Goal: Task Accomplishment & Management: Manage account settings

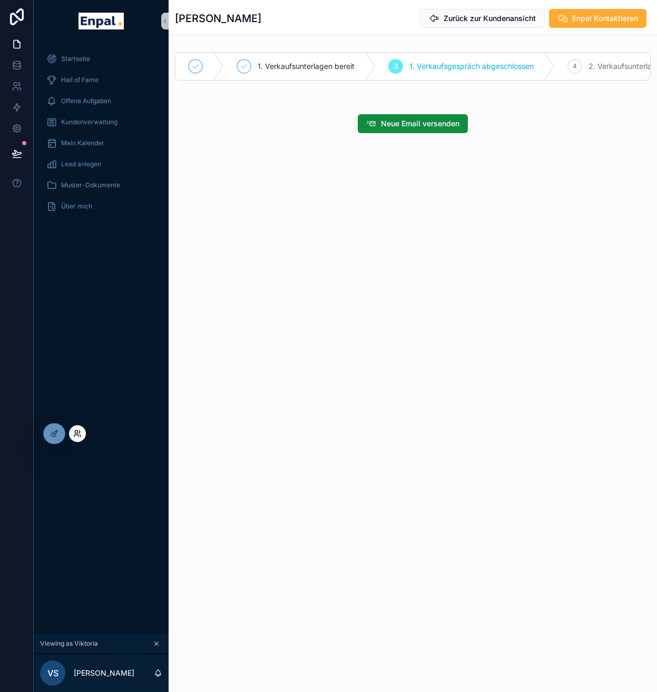
click at [77, 435] on icon at bounding box center [76, 436] width 4 height 2
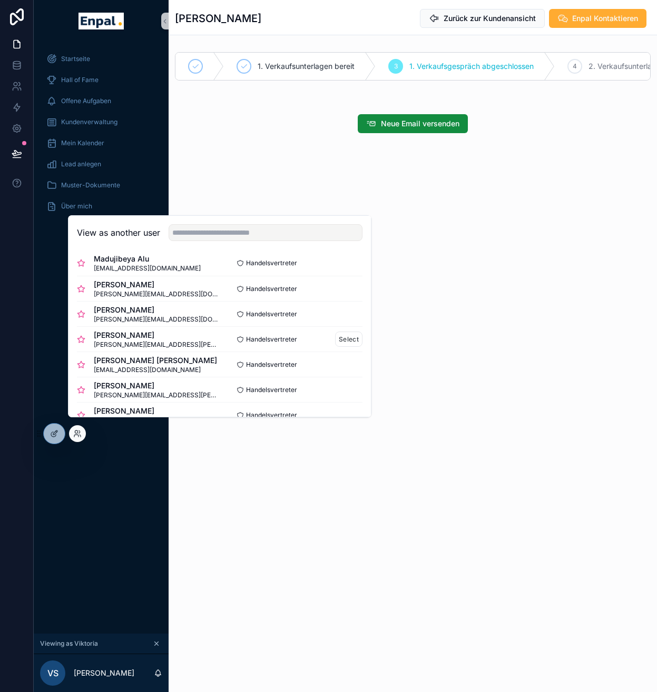
scroll to position [9, 0]
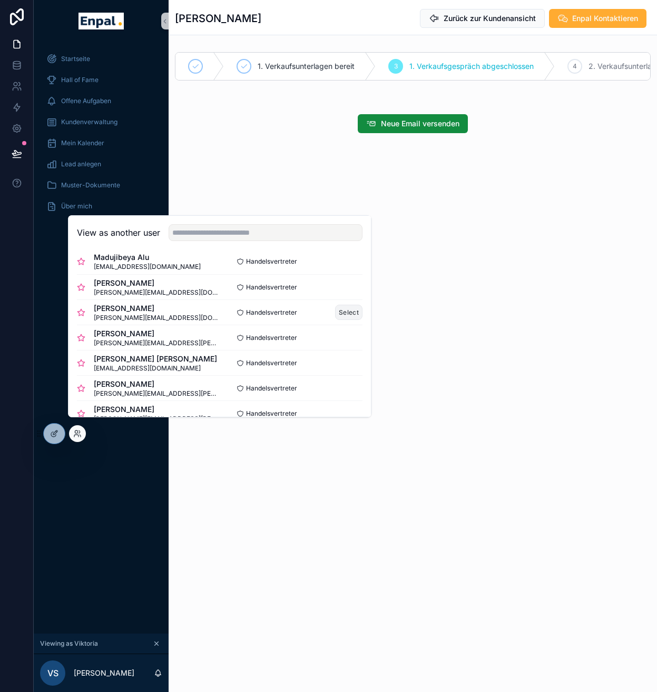
click at [338, 320] on button "Select" at bounding box center [348, 312] width 27 height 15
click at [90, 116] on div "Kundenverwaltung" at bounding box center [101, 122] width 110 height 17
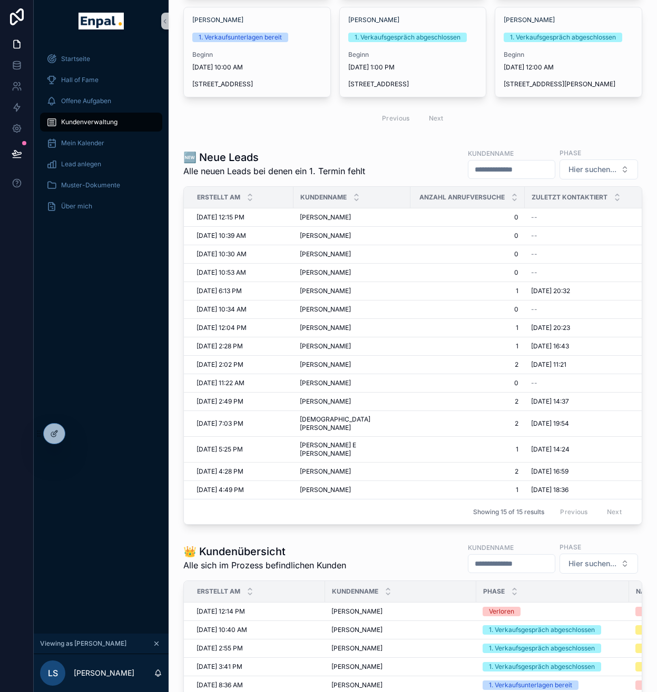
scroll to position [189, 0]
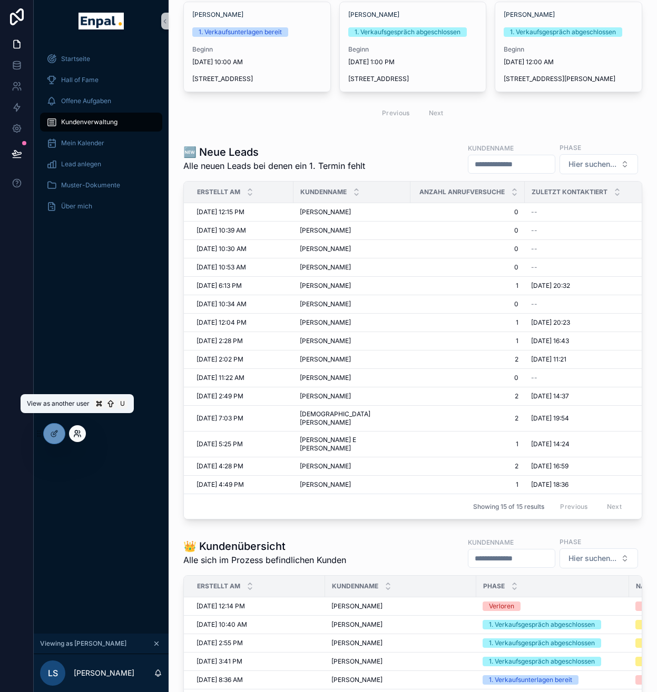
click at [79, 437] on icon at bounding box center [77, 434] width 8 height 8
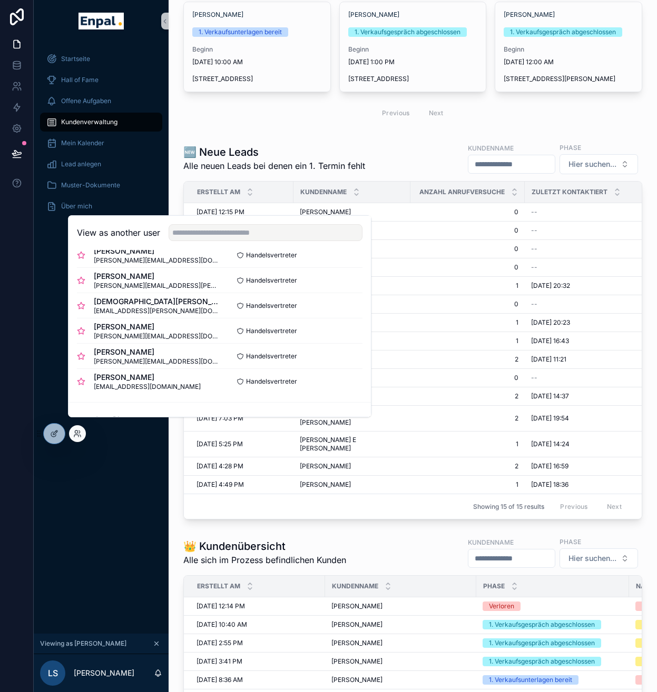
scroll to position [402, 0]
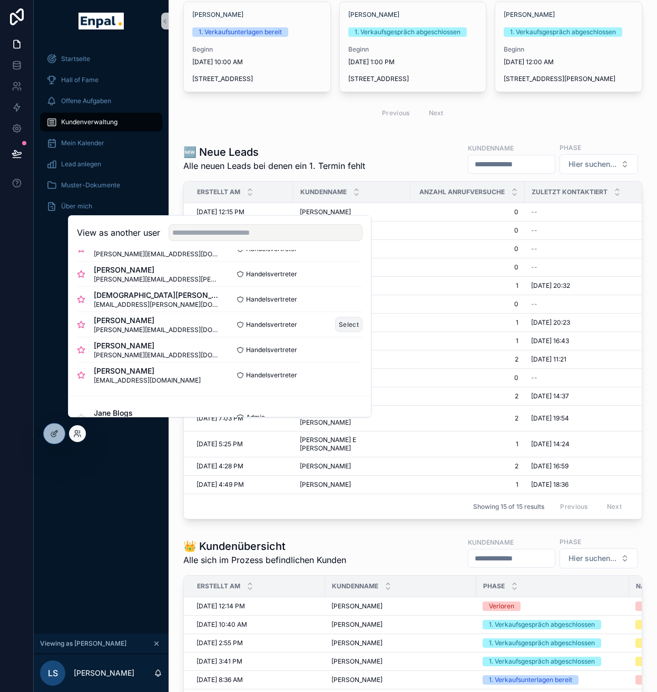
click at [340, 332] on button "Select" at bounding box center [348, 324] width 27 height 15
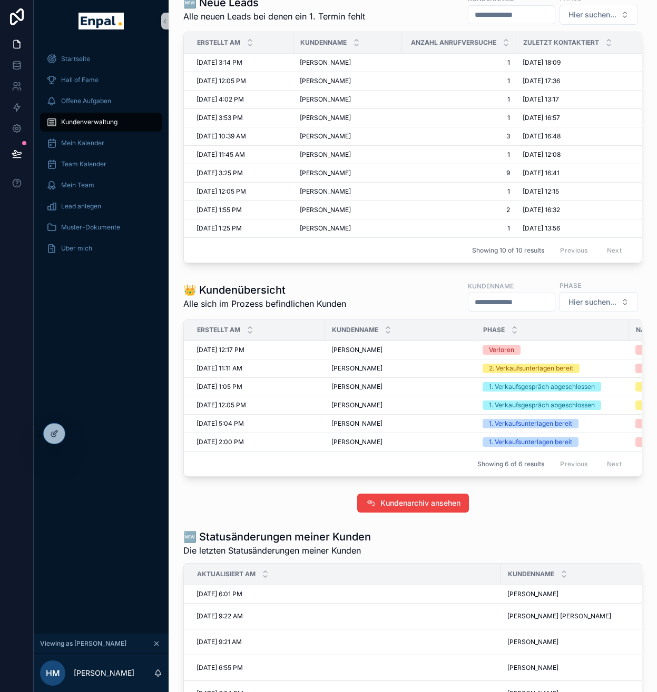
scroll to position [271, 0]
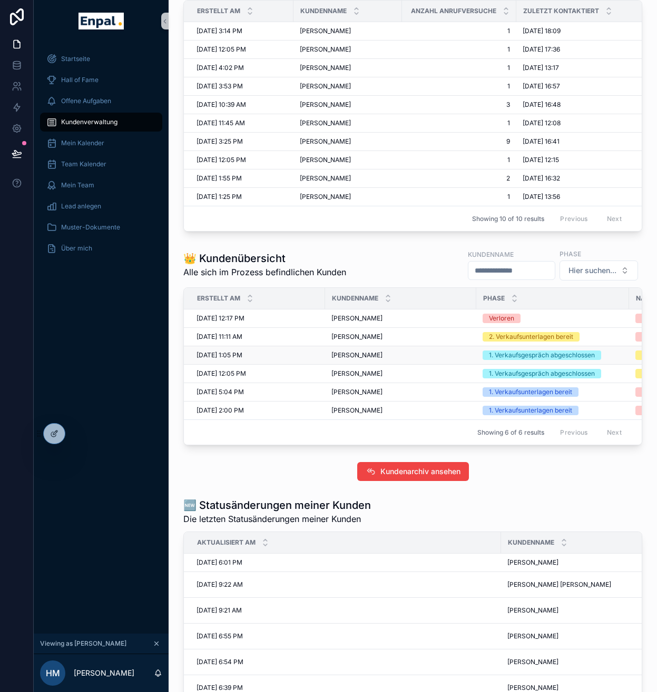
click at [346, 360] on span "[PERSON_NAME]" at bounding box center [356, 355] width 51 height 8
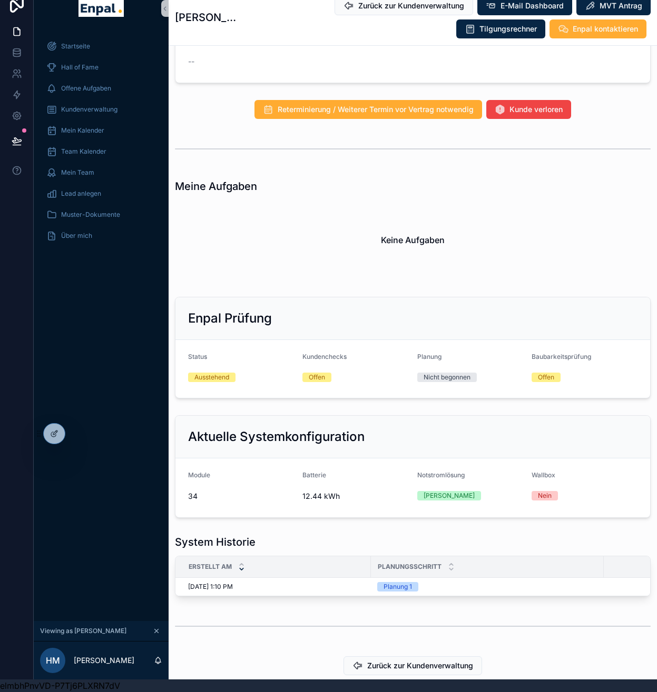
scroll to position [710, 0]
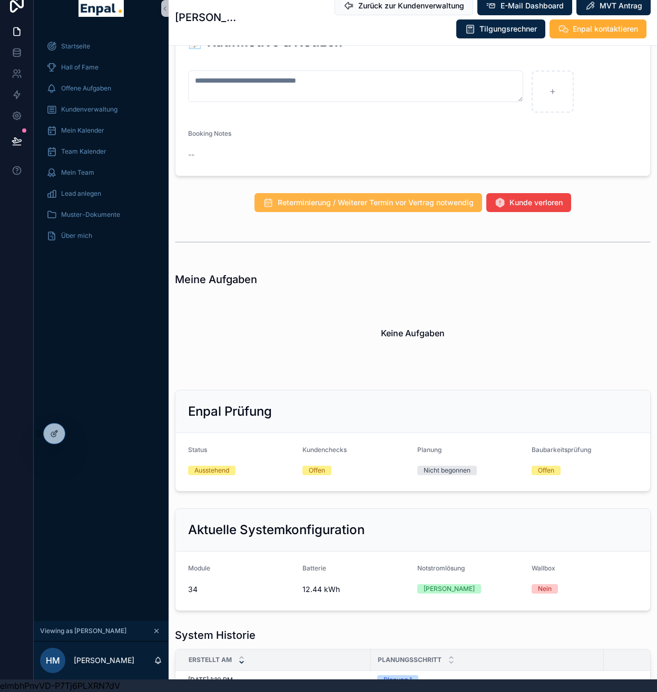
click at [418, 205] on button "Reterminierung / Weiterer Termin vor Vertrag notwendig" at bounding box center [367, 202] width 227 height 19
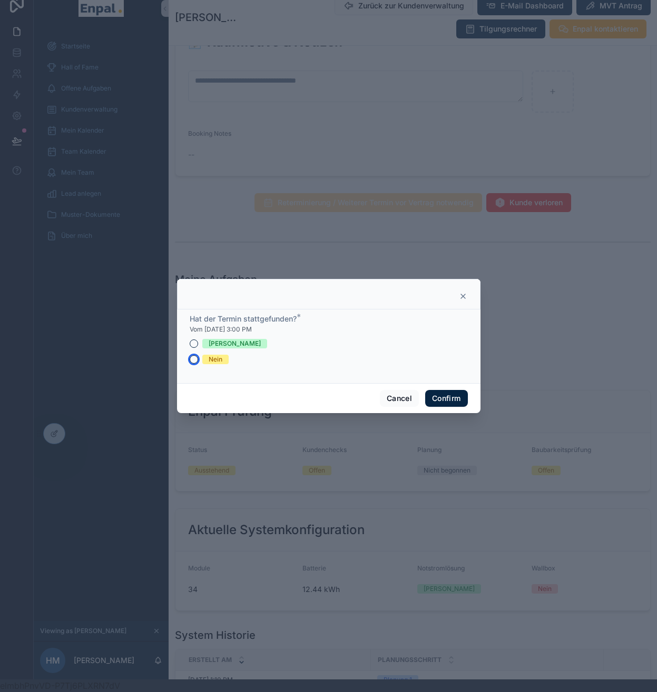
click at [190, 360] on button "Nein" at bounding box center [194, 359] width 8 height 8
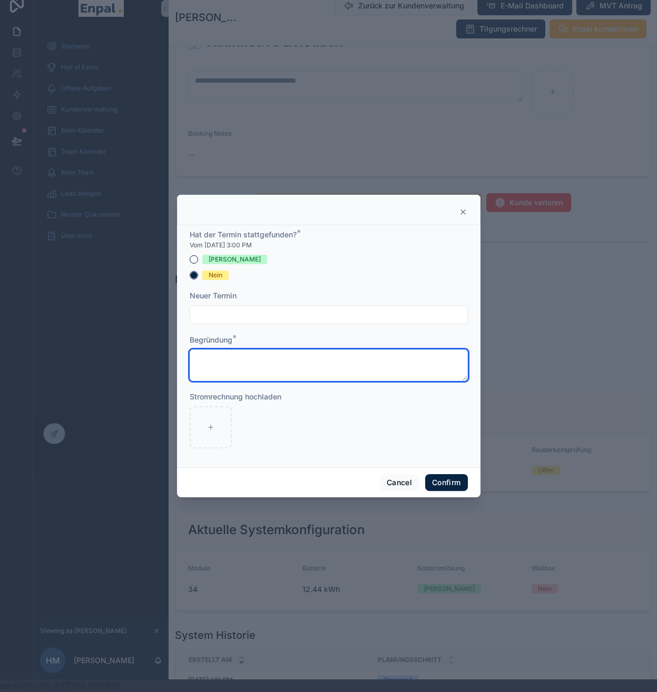
click at [239, 360] on textarea at bounding box center [329, 366] width 278 height 32
type textarea "**********"
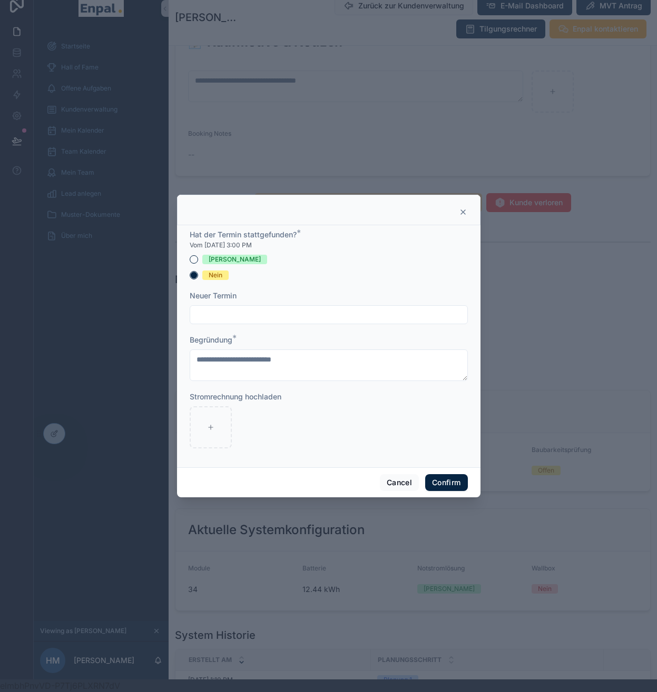
click at [303, 317] on input "text" at bounding box center [328, 315] width 277 height 15
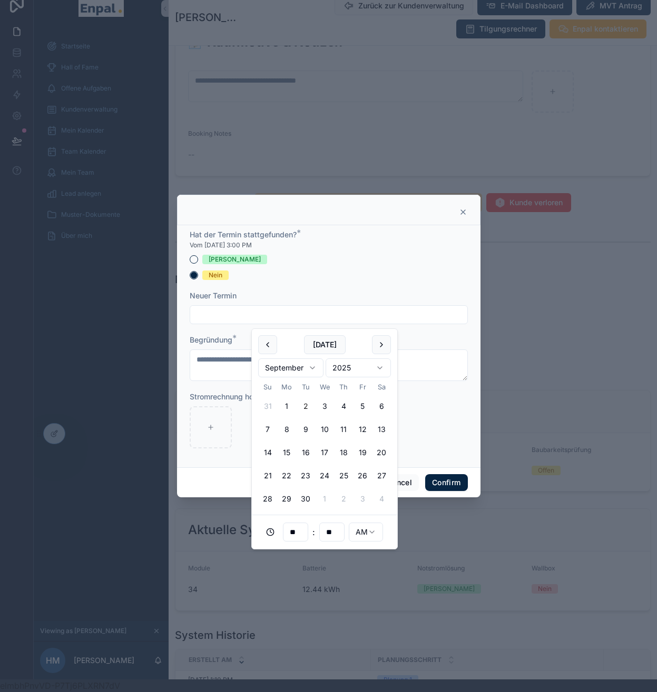
click at [306, 405] on button "2" at bounding box center [305, 406] width 19 height 19
click at [299, 528] on input "**" at bounding box center [295, 532] width 24 height 15
click at [298, 460] on div "06" at bounding box center [295, 460] width 47 height 17
type input "**********"
type input "**"
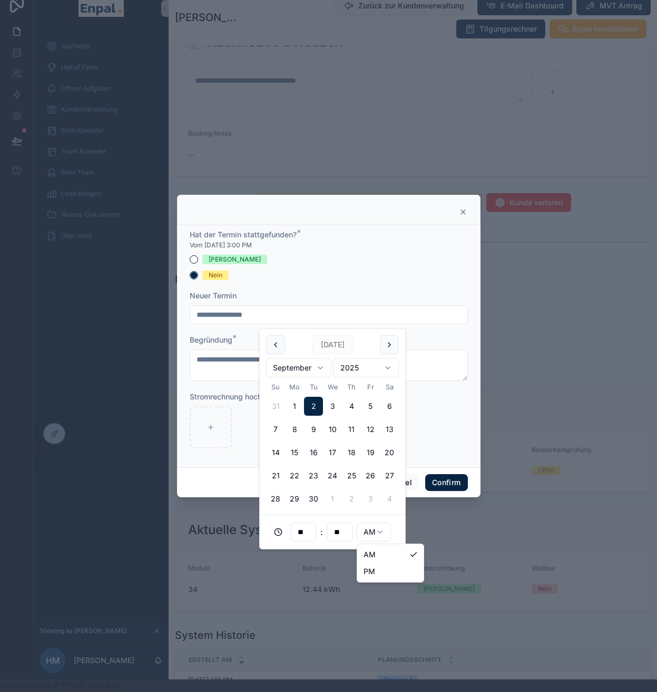
scroll to position [13, 0]
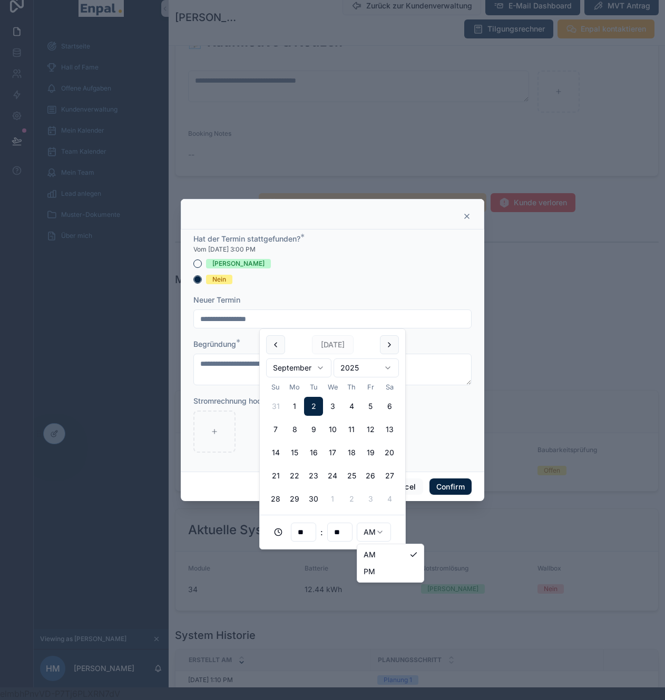
click at [354, 535] on html "**********" at bounding box center [332, 343] width 665 height 713
type input "**********"
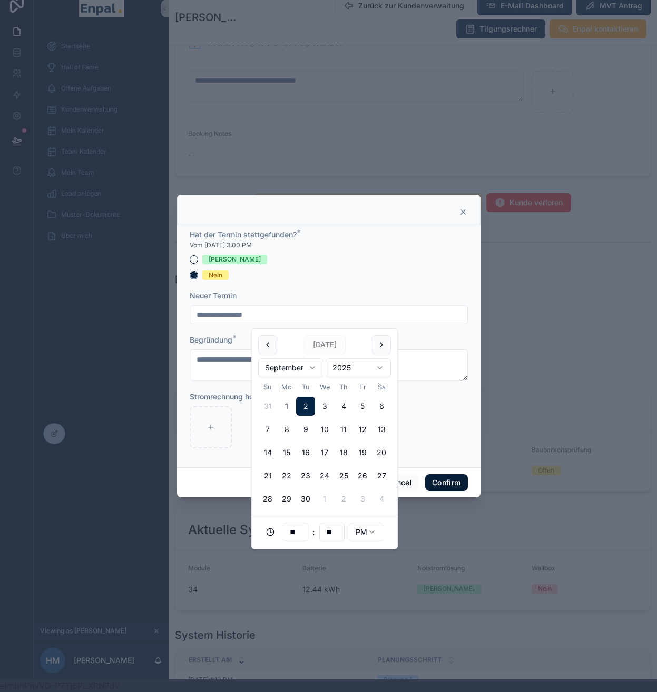
click at [449, 484] on button "Confirm" at bounding box center [446, 482] width 42 height 17
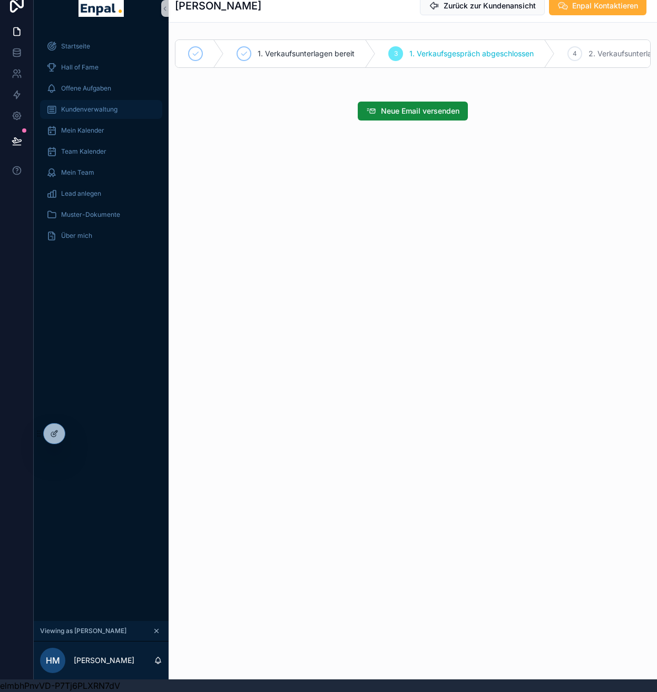
click at [91, 102] on div "Kundenverwaltung" at bounding box center [101, 109] width 110 height 17
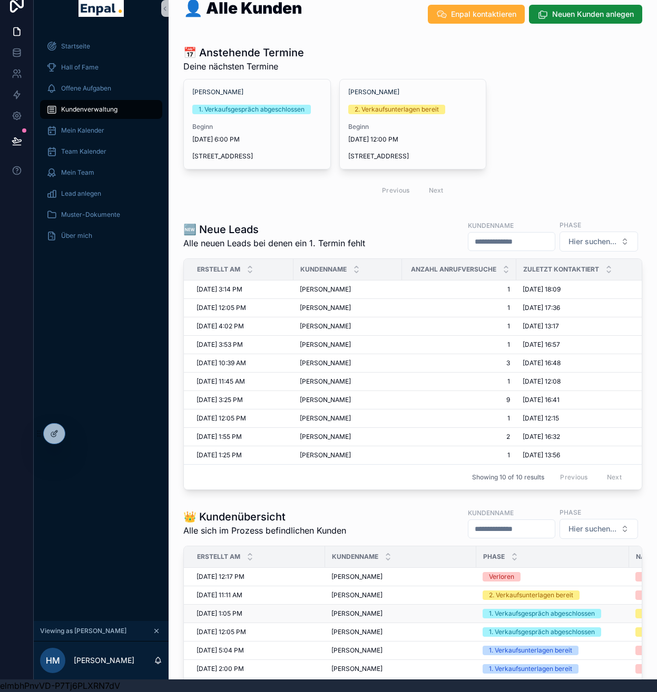
click at [361, 618] on span "[PERSON_NAME]" at bounding box center [356, 614] width 51 height 8
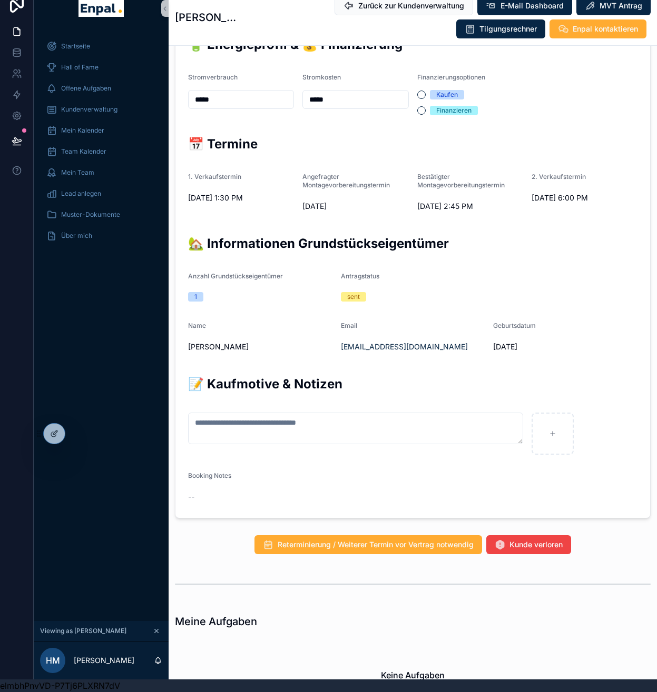
scroll to position [396, 0]
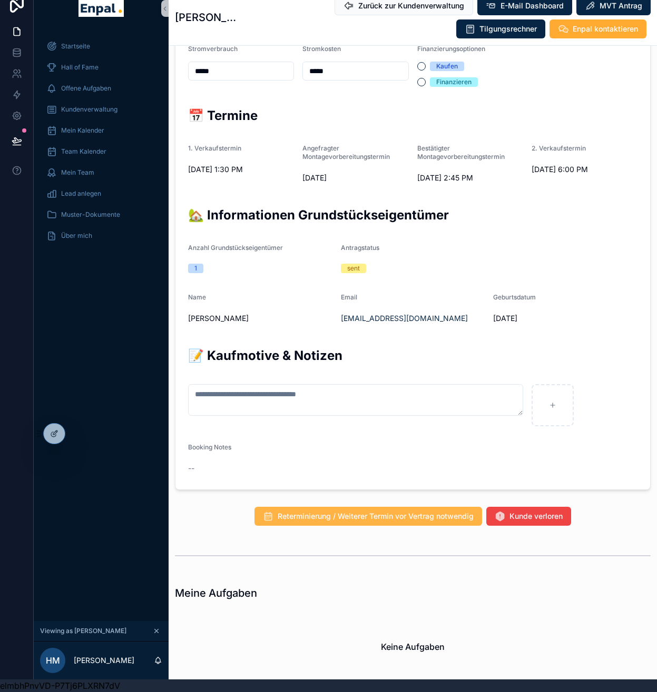
click at [370, 522] on span "Reterminierung / Weiterer Termin vor Vertrag notwendig" at bounding box center [375, 516] width 196 height 11
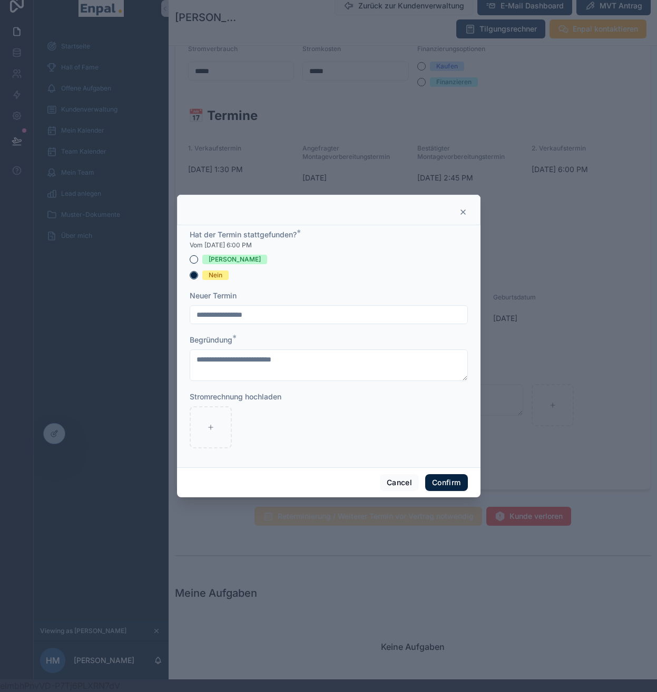
click at [237, 322] on input "**********" at bounding box center [328, 315] width 277 height 15
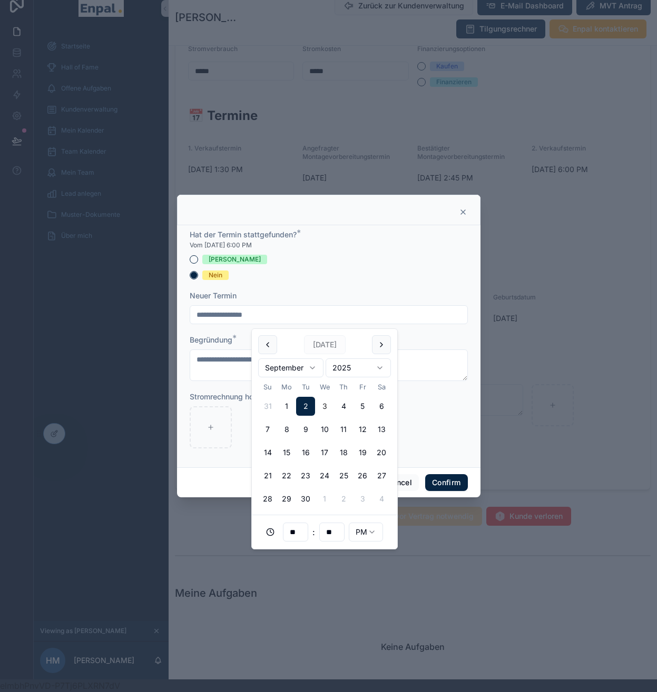
click at [325, 404] on button "3" at bounding box center [324, 406] width 19 height 19
type input "**********"
click at [430, 449] on div at bounding box center [329, 427] width 278 height 42
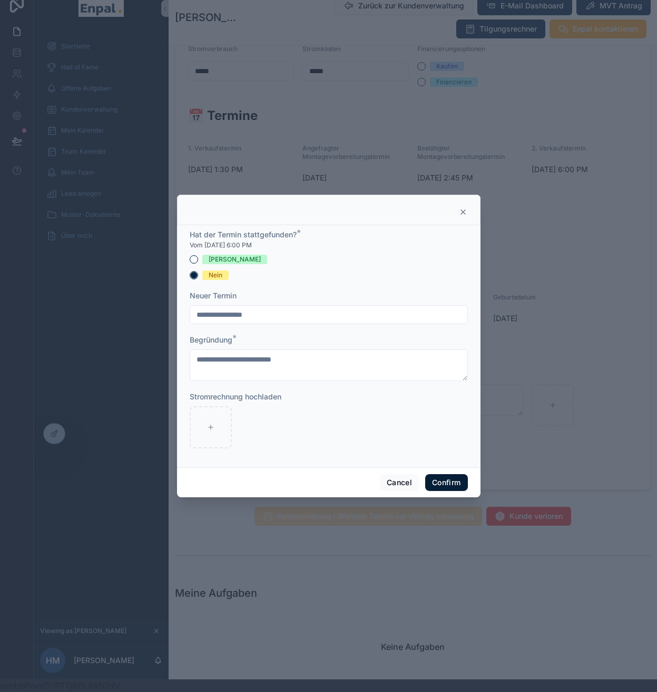
click at [435, 487] on button "Confirm" at bounding box center [446, 482] width 42 height 17
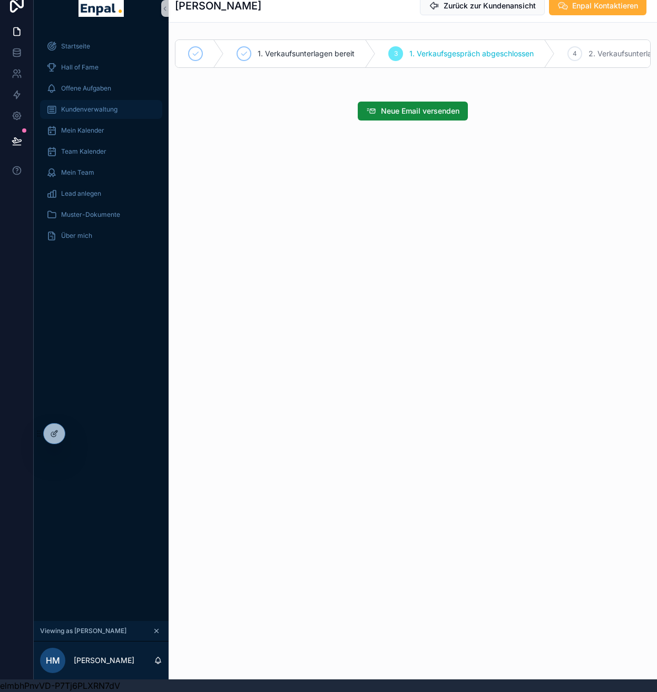
click at [104, 110] on span "Kundenverwaltung" at bounding box center [89, 109] width 56 height 8
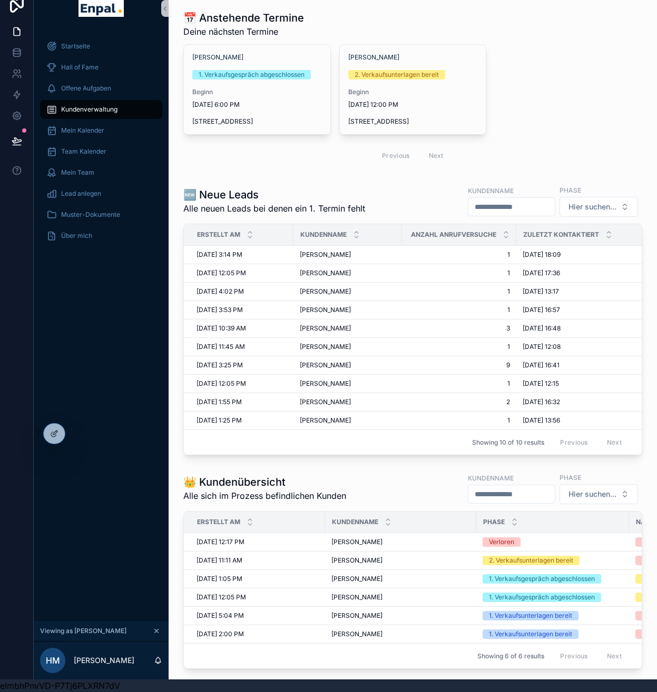
scroll to position [101, 0]
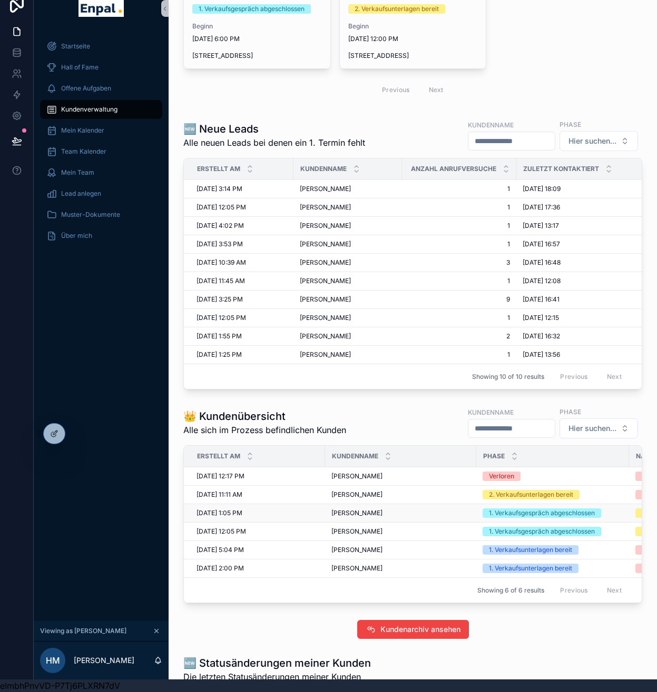
click at [351, 518] on span "[PERSON_NAME]" at bounding box center [356, 513] width 51 height 8
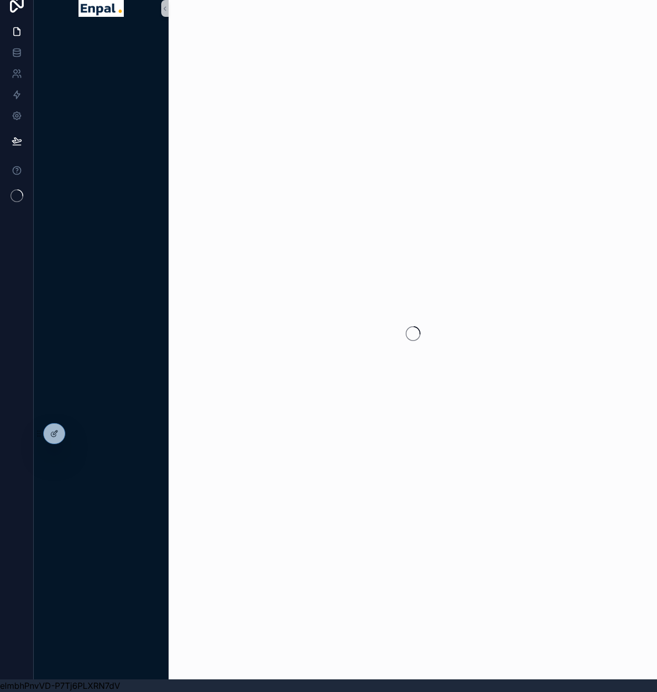
scroll to position [13, 0]
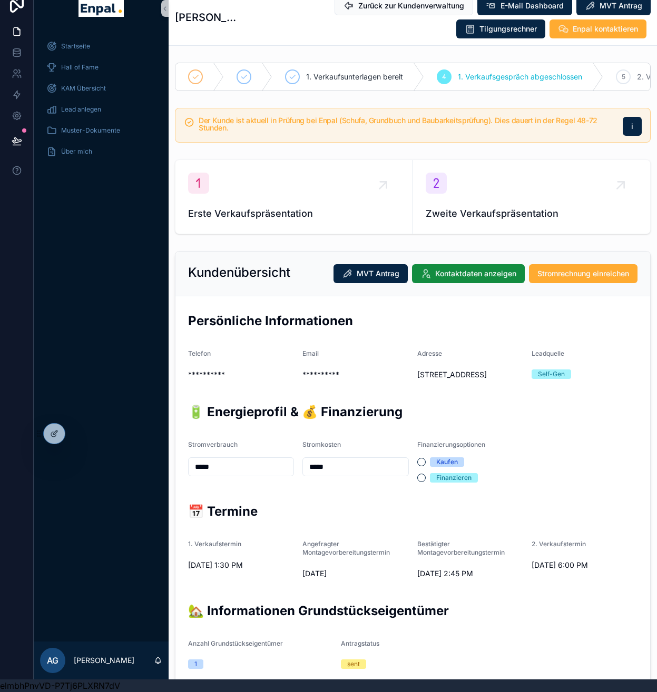
click at [103, 286] on div "Startseite Hall of Fame KAM Übersicht Lead anlegen Muster-Dokumente Über mich" at bounding box center [101, 335] width 135 height 612
click at [89, 286] on div "Startseite Hall of Fame KAM Übersicht Lead anlegen Muster-Dokumente Über mich" at bounding box center [101, 335] width 135 height 612
click at [79, 435] on icon at bounding box center [77, 434] width 8 height 8
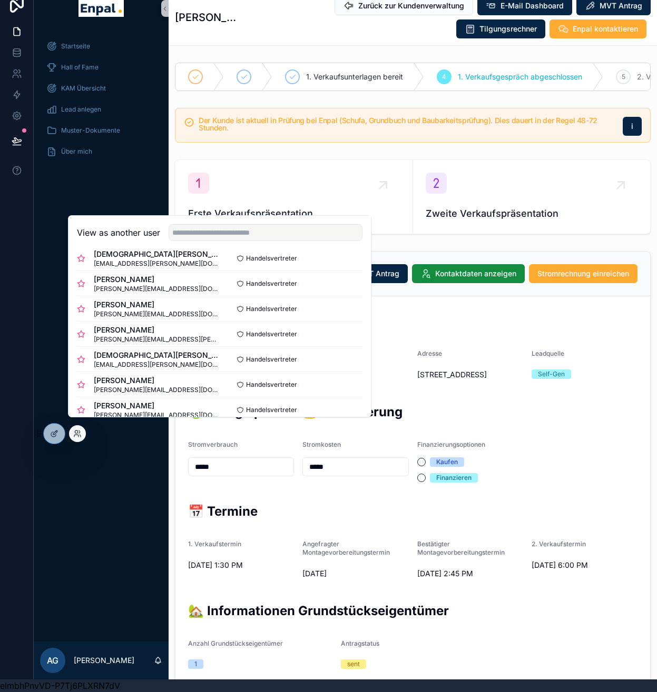
scroll to position [361, 0]
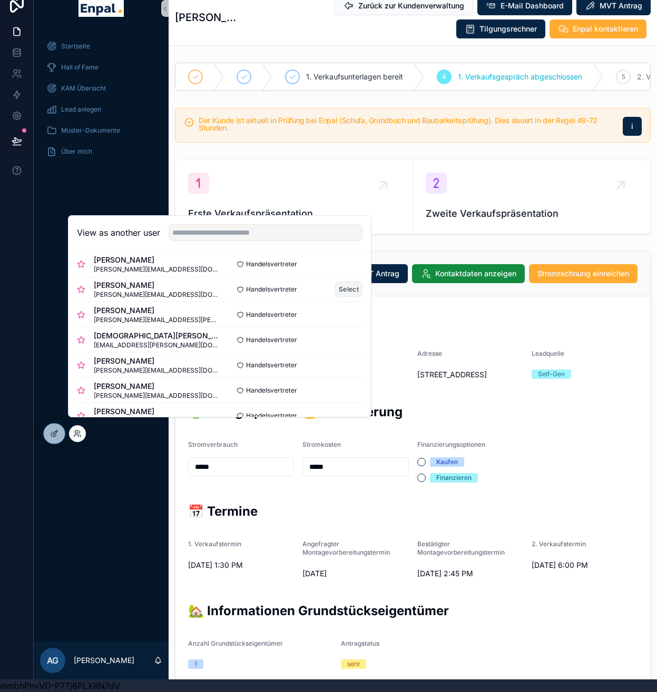
click at [349, 296] on button "Select" at bounding box center [348, 289] width 27 height 15
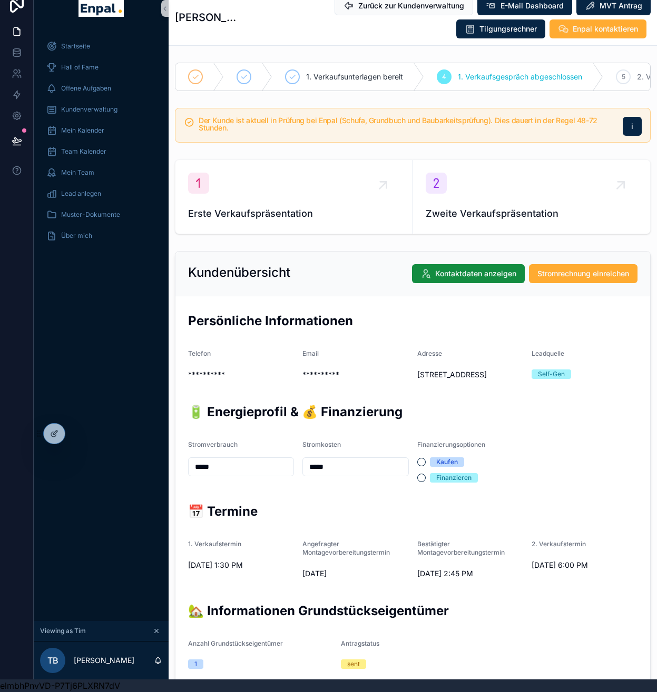
scroll to position [13, 0]
click at [91, 116] on div "Kundenverwaltung" at bounding box center [101, 109] width 110 height 17
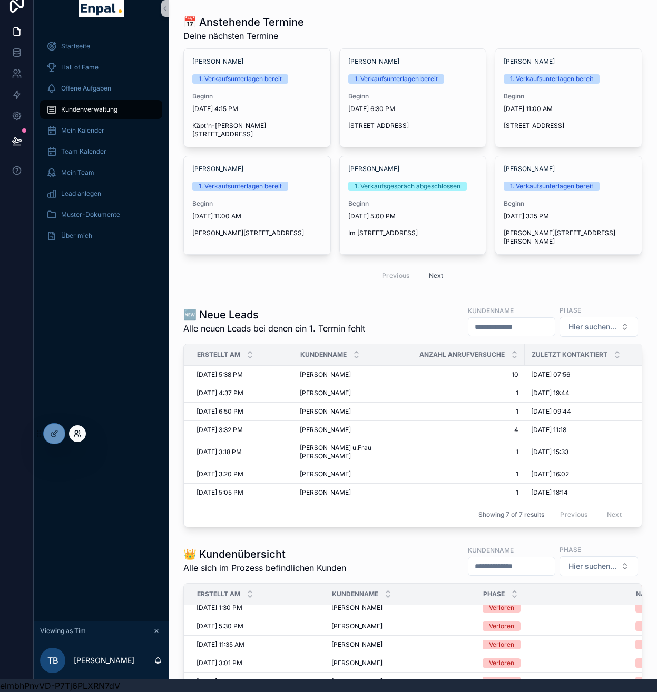
click at [75, 438] on icon at bounding box center [77, 434] width 8 height 8
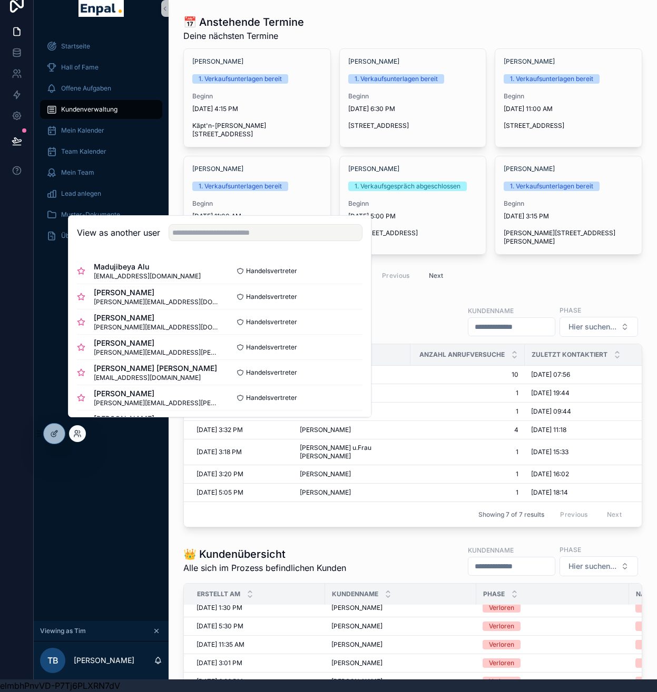
click at [177, 155] on div "📅 Anstehende Termine Deine nächsten Termine Jury [PERSON_NAME] 1. Verkaufsunter…" at bounding box center [412, 152] width 471 height 282
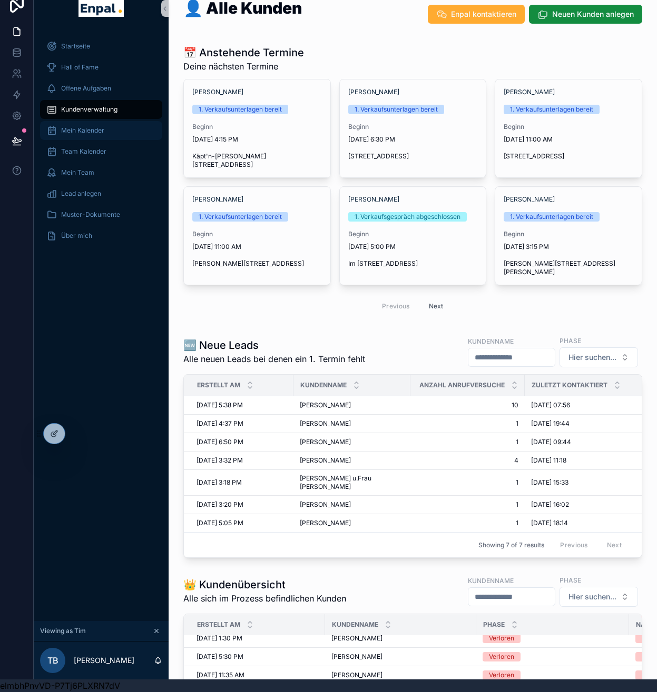
click at [73, 128] on span "Mein Kalender" at bounding box center [82, 130] width 43 height 8
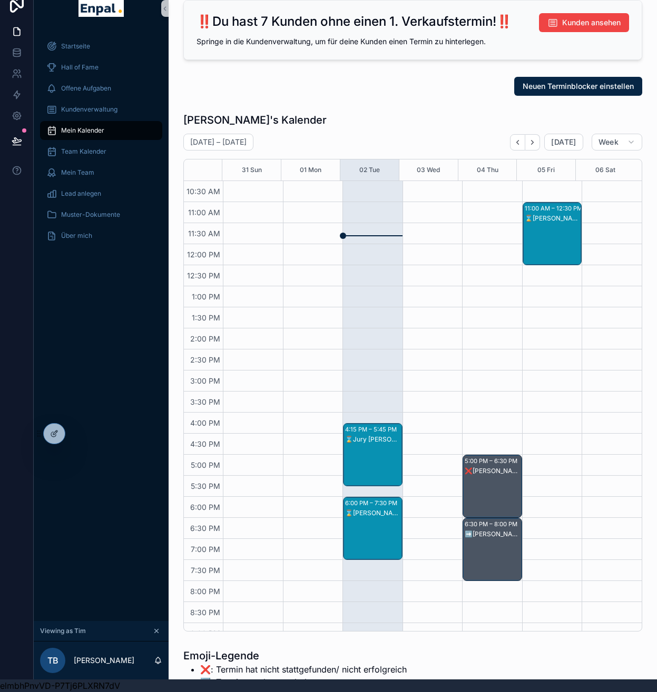
scroll to position [201, 0]
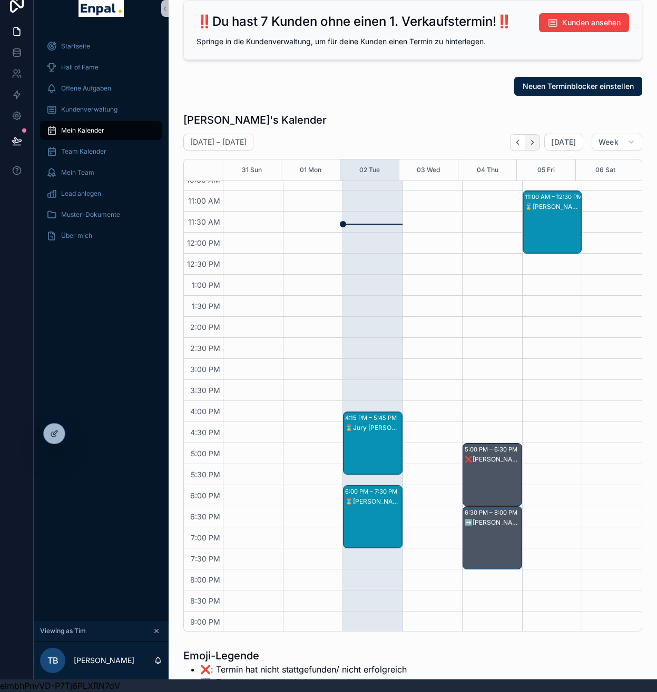
click at [536, 143] on icon "Next" at bounding box center [532, 142] width 8 height 8
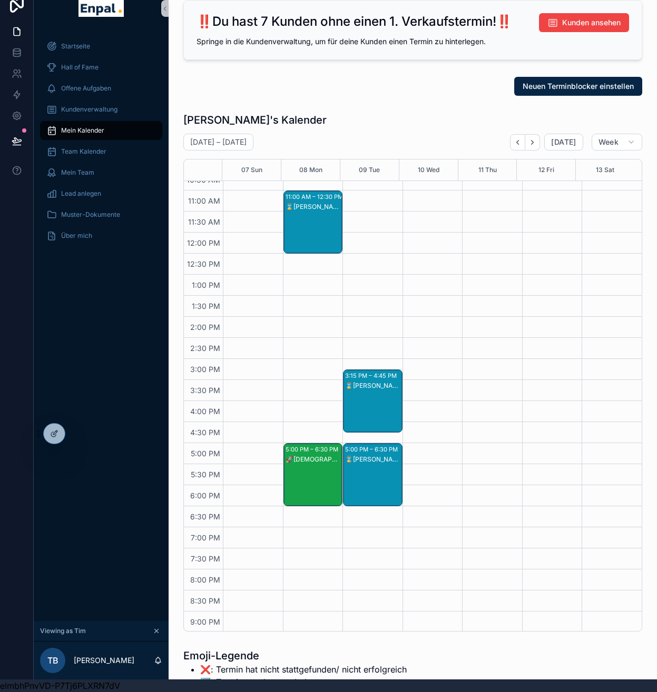
click at [509, 145] on div "[DATE] – [DATE] [DATE] Week" at bounding box center [412, 142] width 459 height 17
click at [517, 145] on icon "Back" at bounding box center [517, 142] width 8 height 8
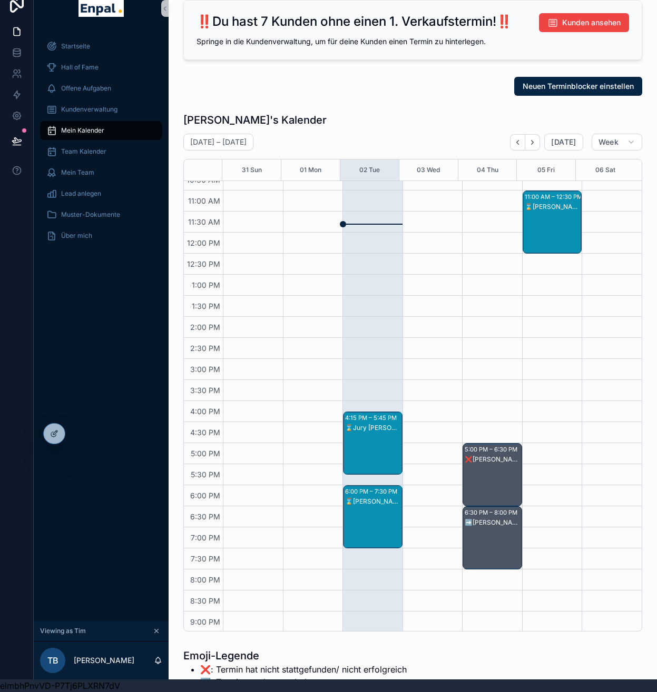
click at [385, 512] on div "⌛[PERSON_NAME] - 1. VG" at bounding box center [373, 527] width 56 height 61
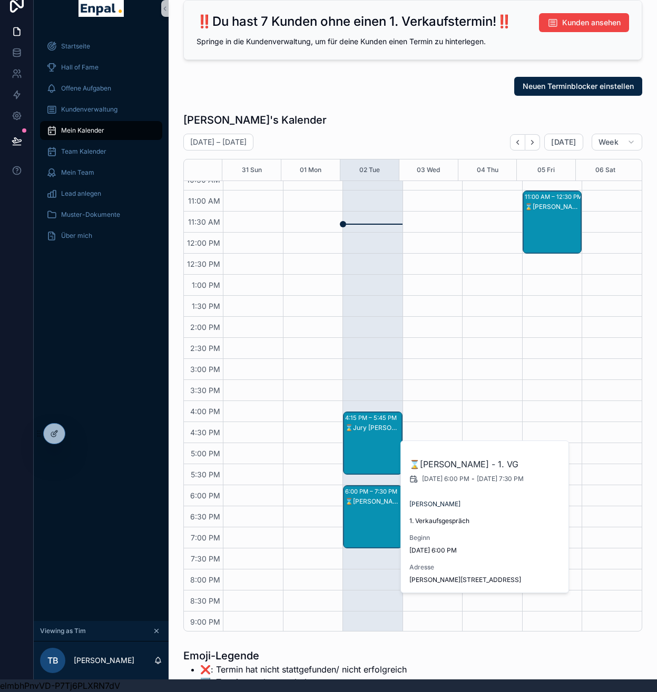
click at [432, 379] on div "scrollable content" at bounding box center [432, 317] width 60 height 674
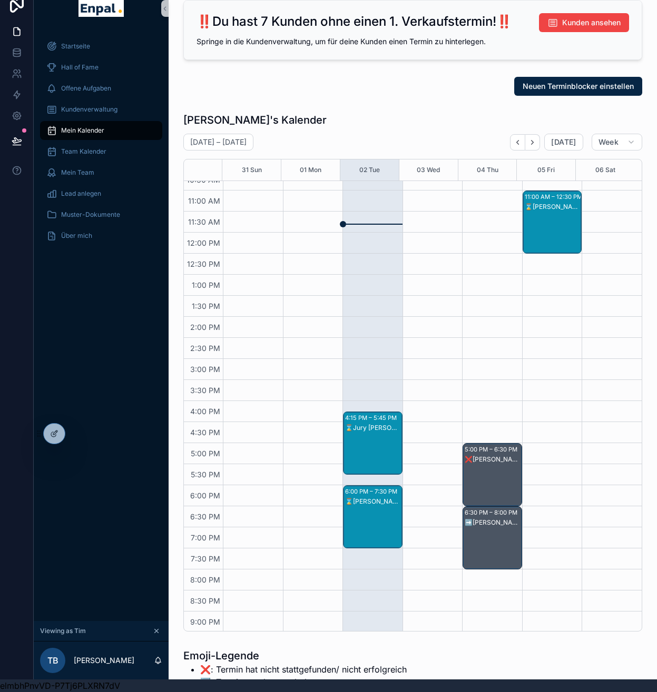
click at [369, 507] on div "⌛[PERSON_NAME] - 1. VG" at bounding box center [373, 527] width 56 height 61
click at [549, 240] on div "⌛[PERSON_NAME] - 1. VG" at bounding box center [552, 232] width 56 height 61
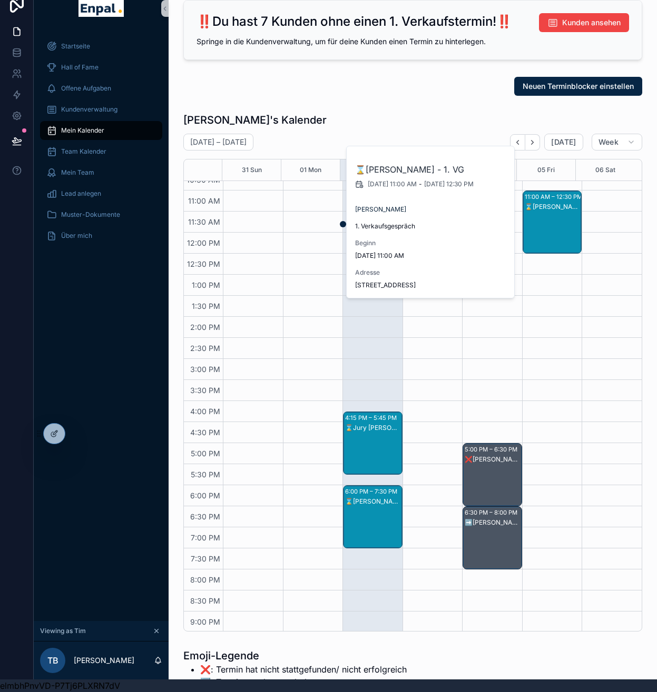
click at [490, 521] on div "➡️[PERSON_NAME] - 1. VG" at bounding box center [492, 523] width 56 height 8
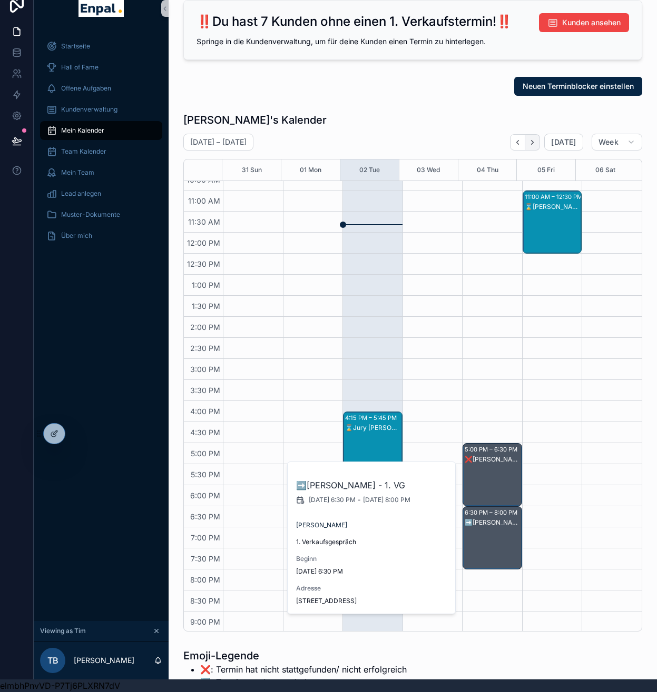
click at [532, 142] on icon "Next" at bounding box center [532, 142] width 8 height 8
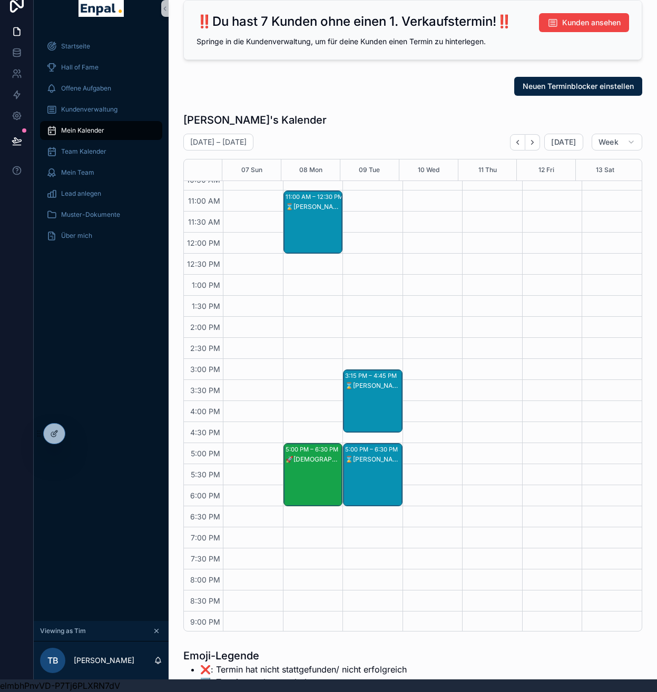
click at [305, 477] on div "🚀[DEMOGRAPHIC_DATA][PERSON_NAME] - 2. VG" at bounding box center [313, 485] width 56 height 61
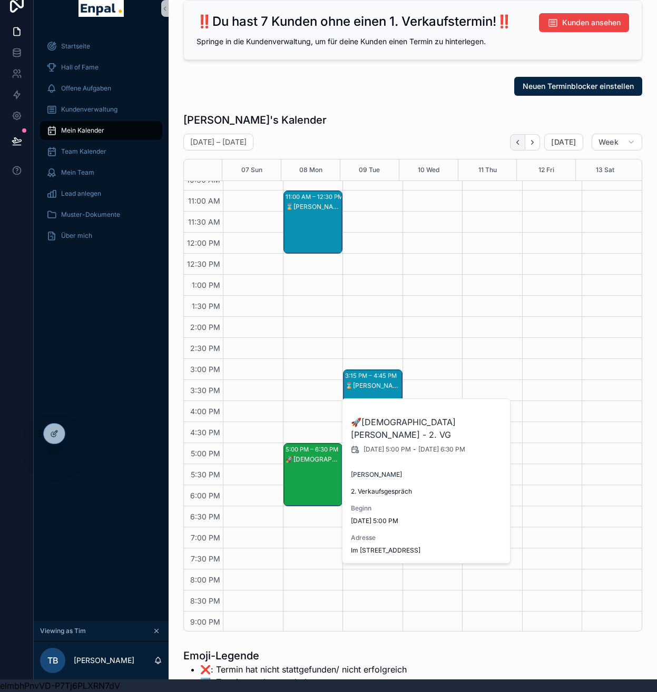
click at [518, 142] on icon "Back" at bounding box center [517, 142] width 8 height 8
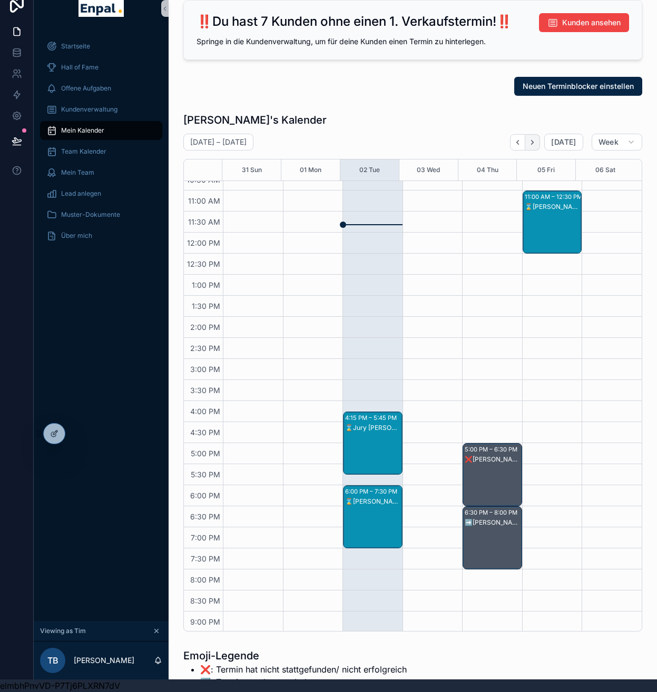
click at [535, 146] on button "Next" at bounding box center [532, 142] width 15 height 16
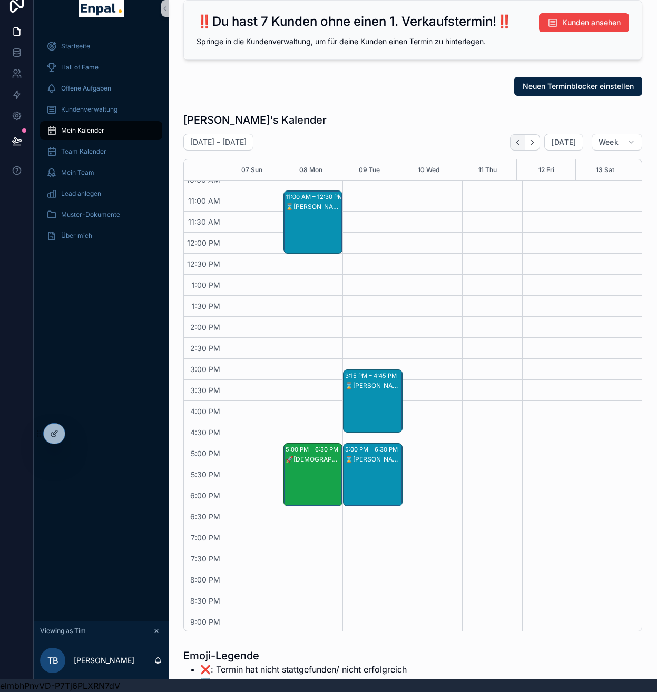
click at [523, 140] on button "Back" at bounding box center [517, 142] width 15 height 16
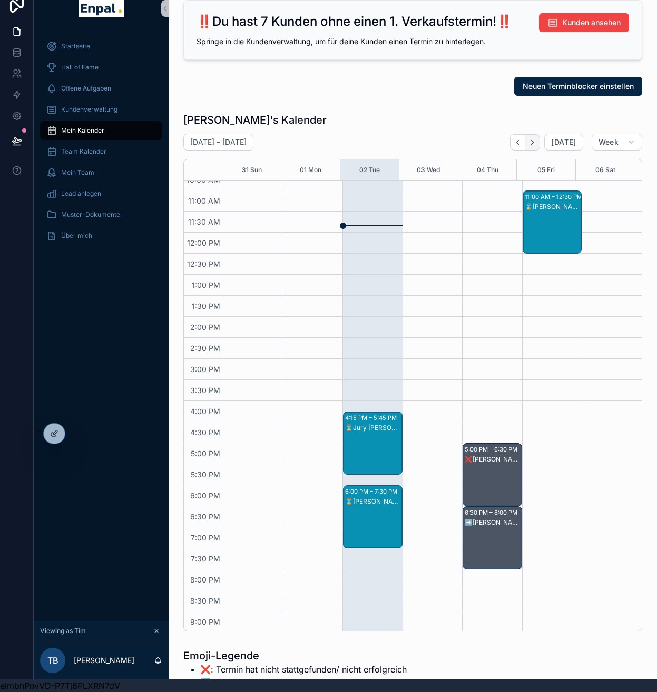
click at [534, 140] on icon "Next" at bounding box center [532, 142] width 8 height 8
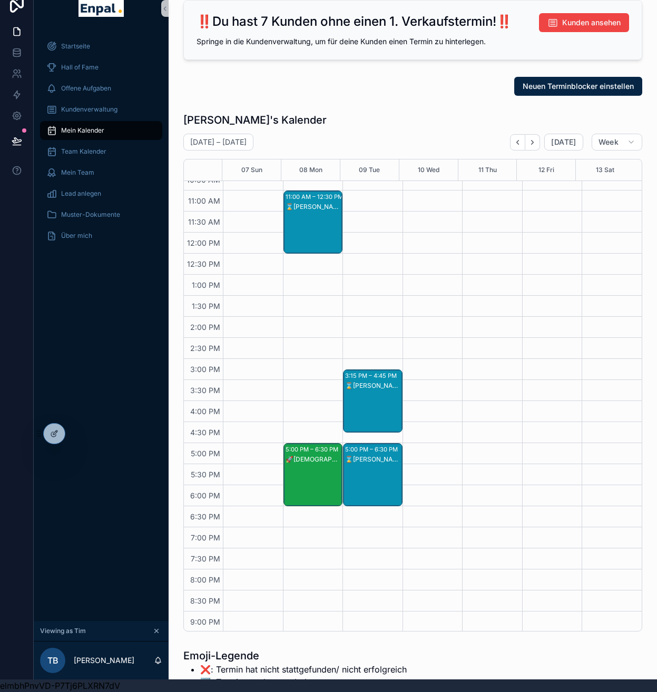
click at [534, 140] on icon "Next" at bounding box center [532, 142] width 8 height 8
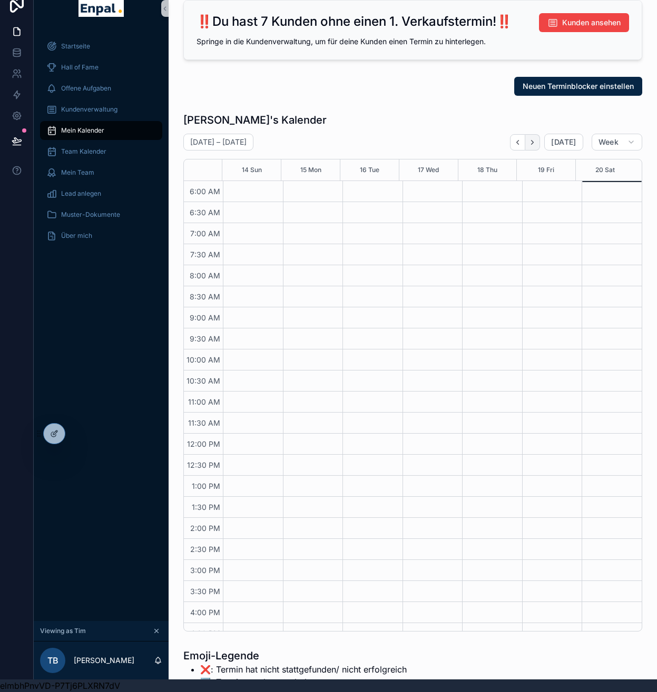
click at [536, 142] on icon "Next" at bounding box center [532, 142] width 8 height 8
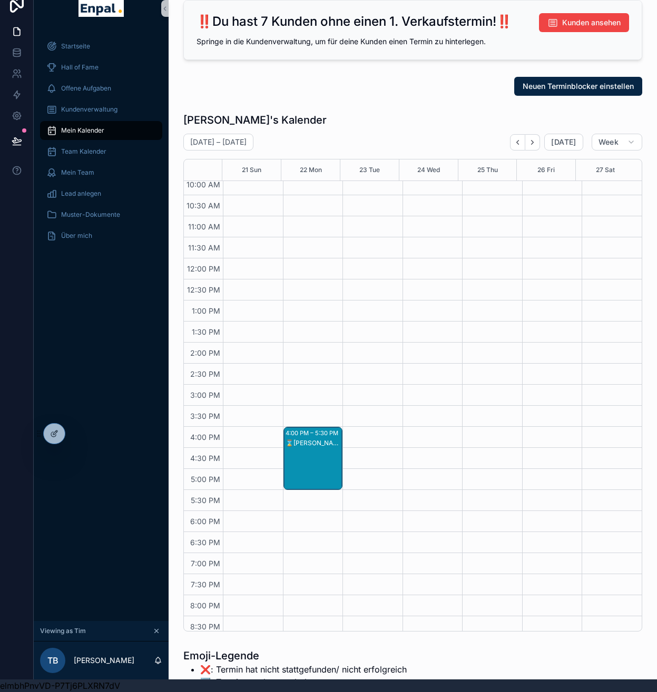
scroll to position [217, 0]
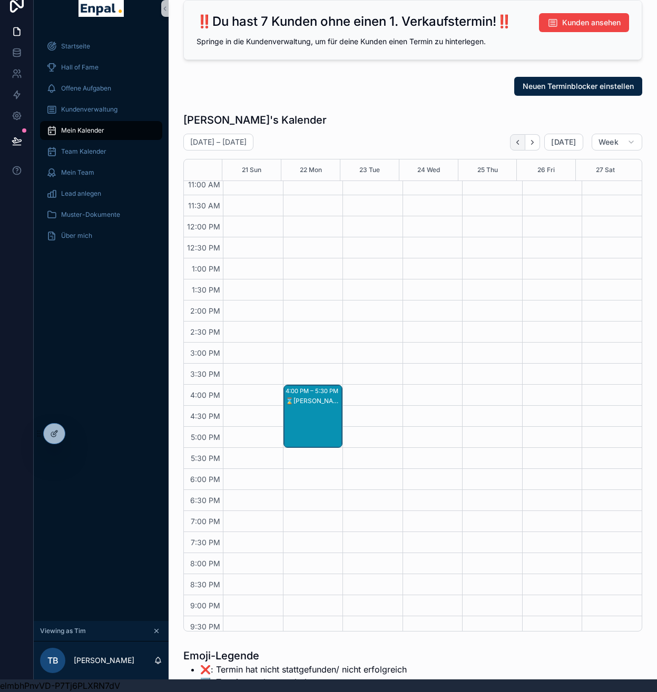
click at [521, 140] on icon "Back" at bounding box center [517, 142] width 8 height 8
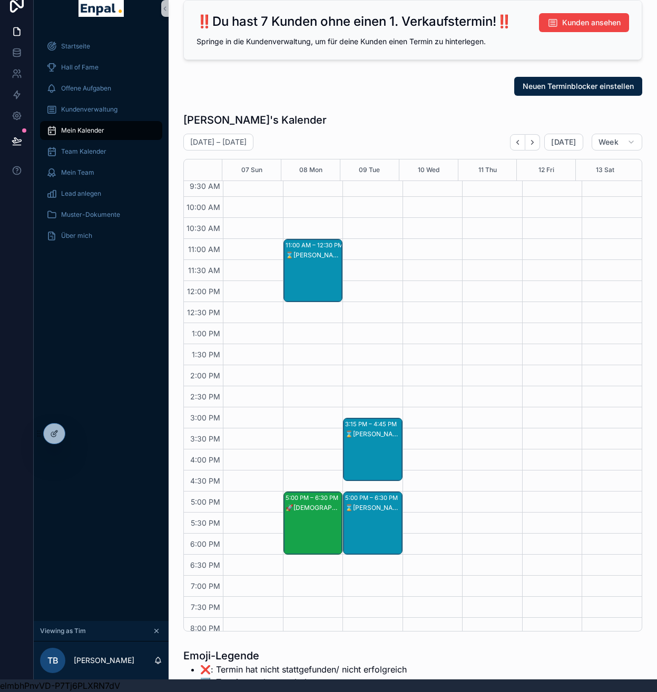
scroll to position [148, 0]
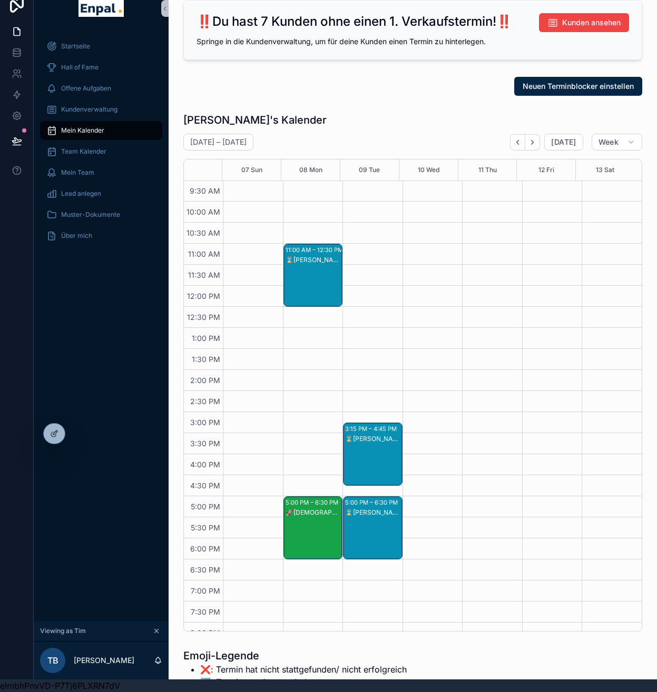
click at [362, 517] on div "⌛[PERSON_NAME] - 1. VG" at bounding box center [373, 513] width 56 height 8
click at [364, 450] on div "⌛[PERSON_NAME] - 1. VG" at bounding box center [373, 464] width 56 height 61
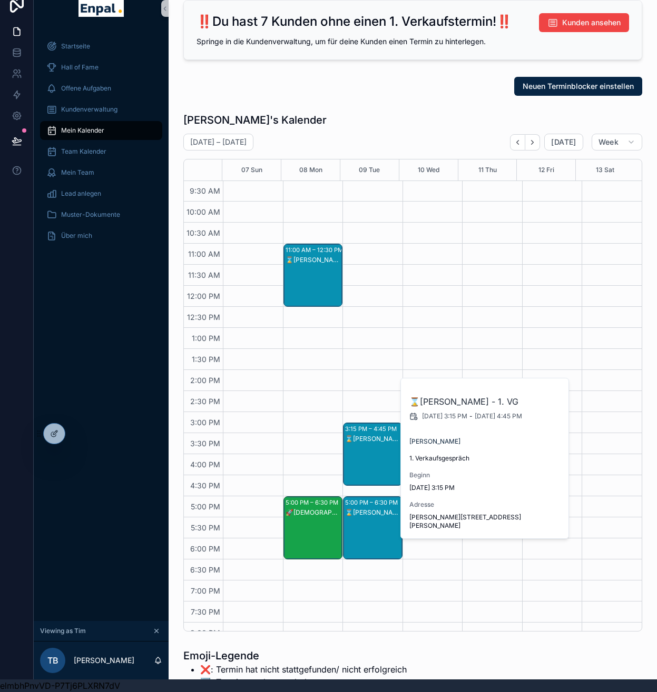
click at [321, 290] on div "⌛[PERSON_NAME] - 1. VG" at bounding box center [313, 285] width 56 height 61
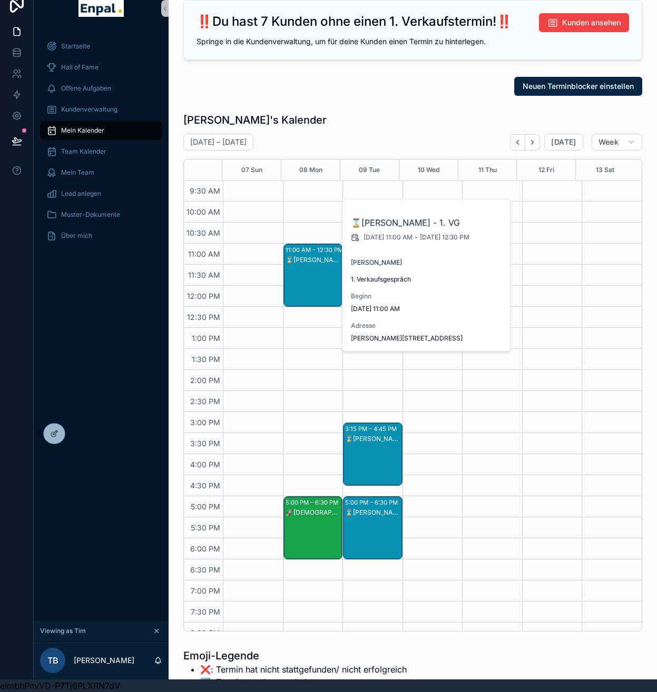
click at [306, 521] on div "🚀[DEMOGRAPHIC_DATA][PERSON_NAME] - 2. VG" at bounding box center [313, 538] width 56 height 61
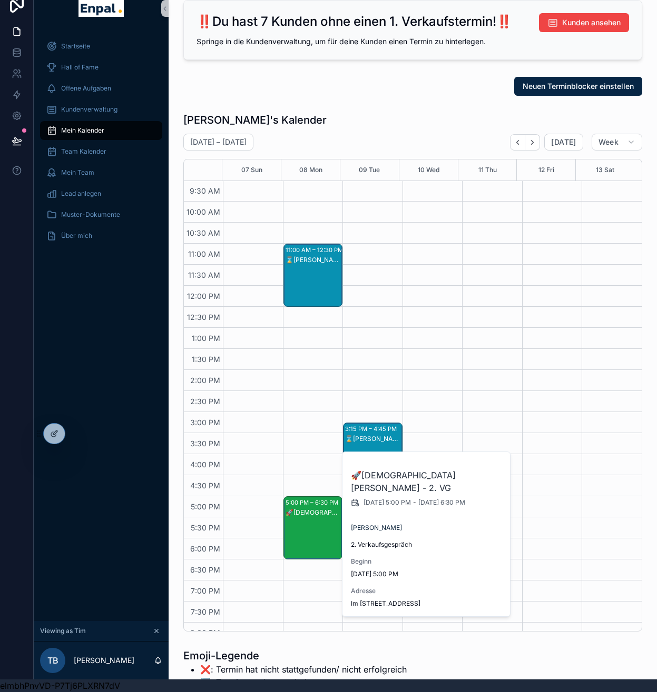
click at [319, 277] on div "⌛[PERSON_NAME] - 1. VG" at bounding box center [313, 285] width 56 height 61
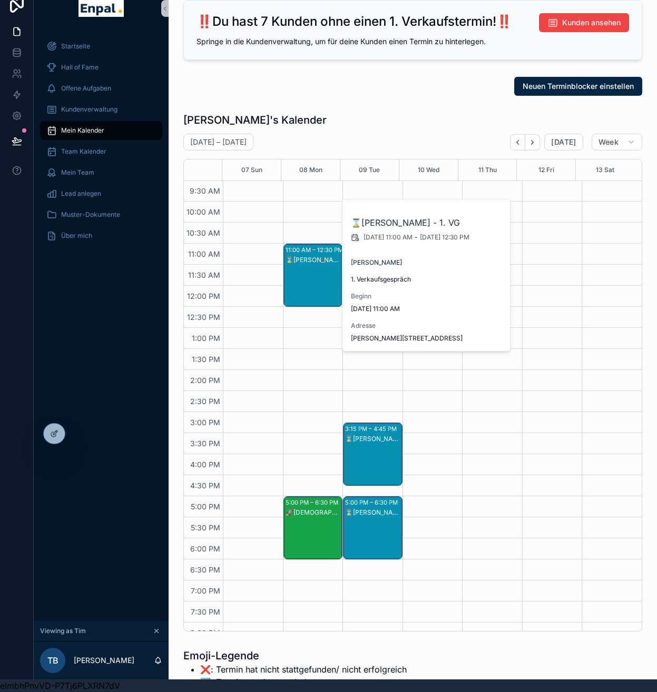
click at [309, 542] on div "🚀[DEMOGRAPHIC_DATA][PERSON_NAME] - 2. VG" at bounding box center [313, 538] width 56 height 61
click at [519, 143] on icon "Back" at bounding box center [518, 142] width 2 height 4
